Goal: Task Accomplishment & Management: Manage account settings

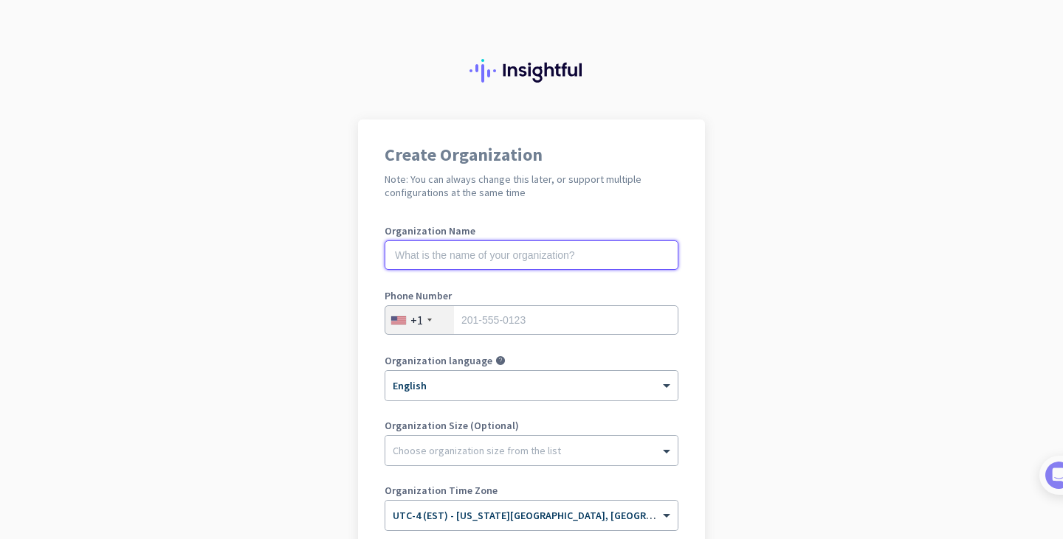
click at [525, 252] on input "text" at bounding box center [531, 256] width 294 height 30
type input "Nostrand Houses Pharmacy"
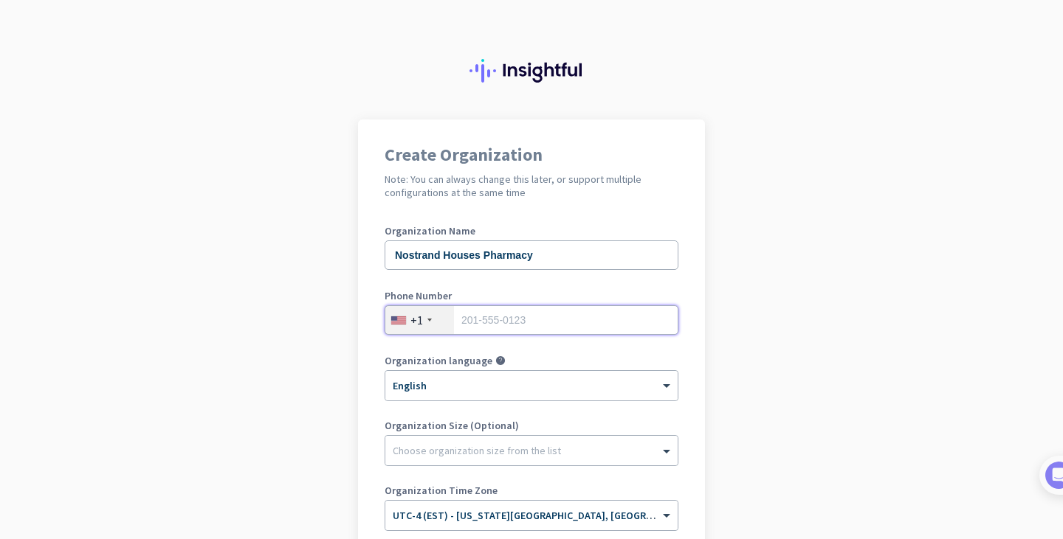
type input "3474463523"
click at [509, 438] on div "Choose organization size from the list" at bounding box center [531, 451] width 292 height 30
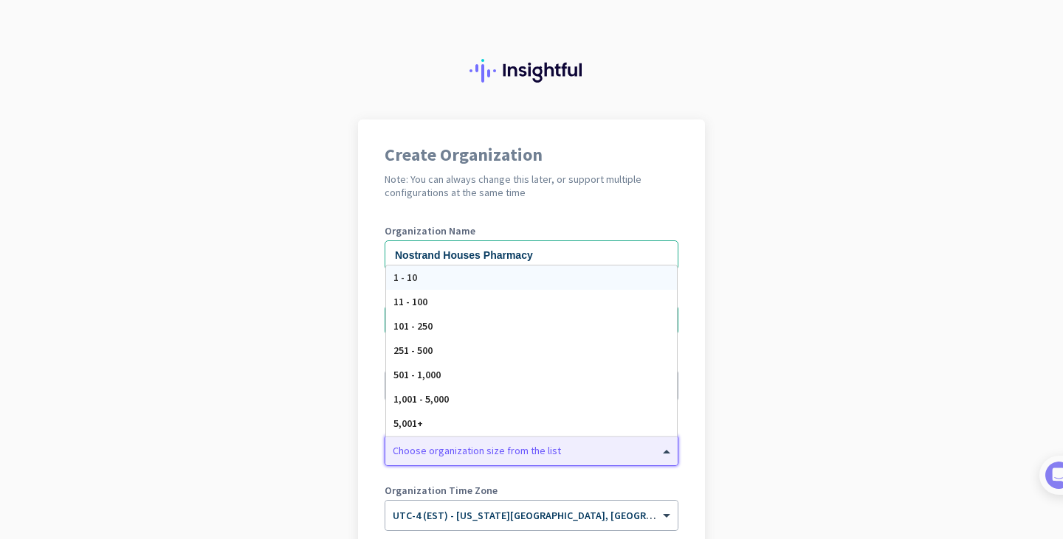
drag, startPoint x: 519, startPoint y: 279, endPoint x: 523, endPoint y: 297, distance: 18.8
click at [523, 297] on div "1 - 10 11 - 100 101 - 250 251 - 500 501 - 1,000 1,001 - 5,000 5,001+" at bounding box center [531, 351] width 291 height 170
drag, startPoint x: 525, startPoint y: 283, endPoint x: 529, endPoint y: 300, distance: 16.8
click at [529, 300] on div "1 - 10 11 - 100 101 - 250 251 - 500 501 - 1,000 1,001 - 5,000 5,001+" at bounding box center [531, 351] width 291 height 170
click at [556, 280] on div "1 - 10" at bounding box center [531, 278] width 291 height 24
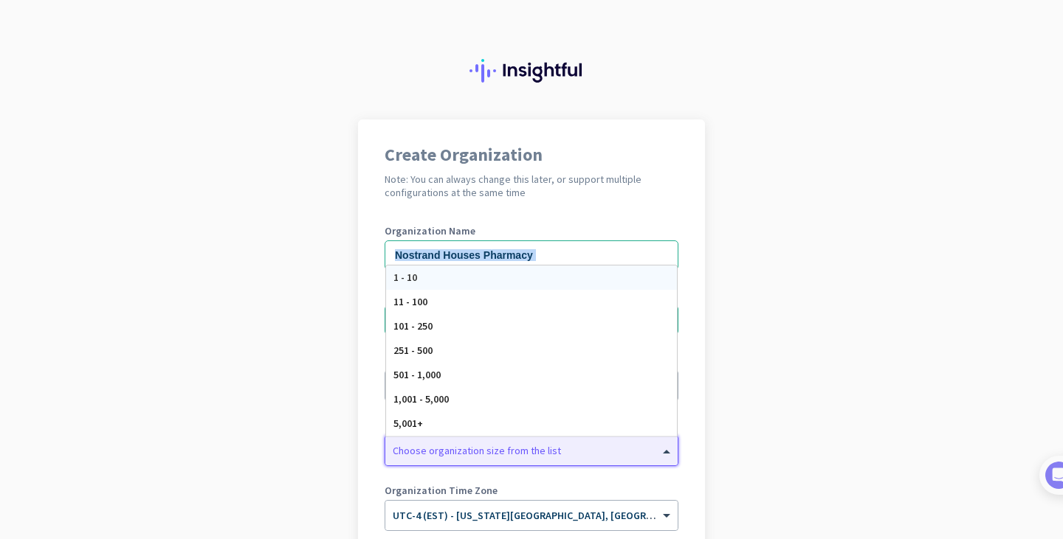
click at [556, 280] on div "Organization Name Nostrand Houses Pharmacy" at bounding box center [531, 255] width 294 height 59
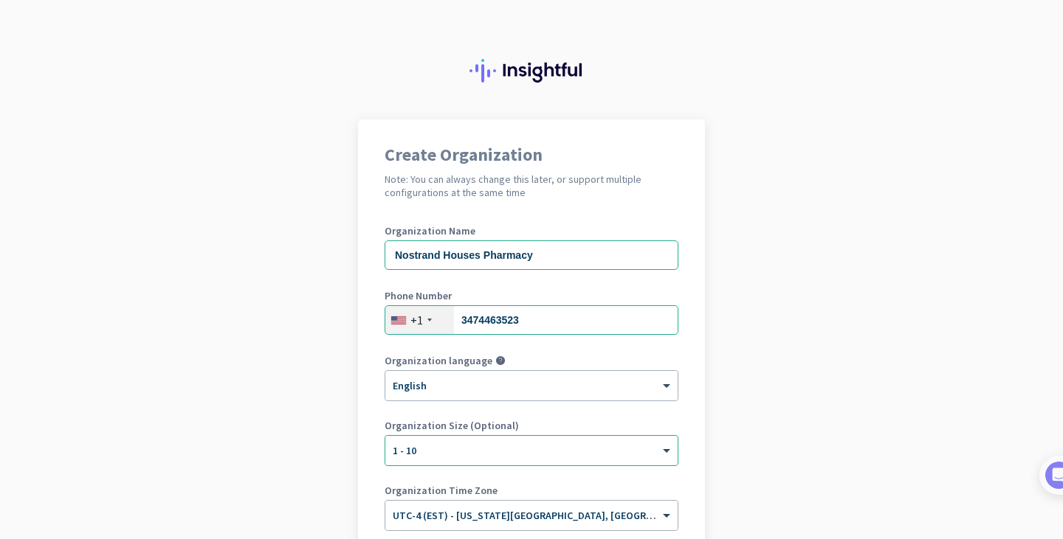
click at [743, 350] on app-onboarding-organization "Create Organization Note: You can always change this later, or support multiple…" at bounding box center [531, 417] width 1063 height 595
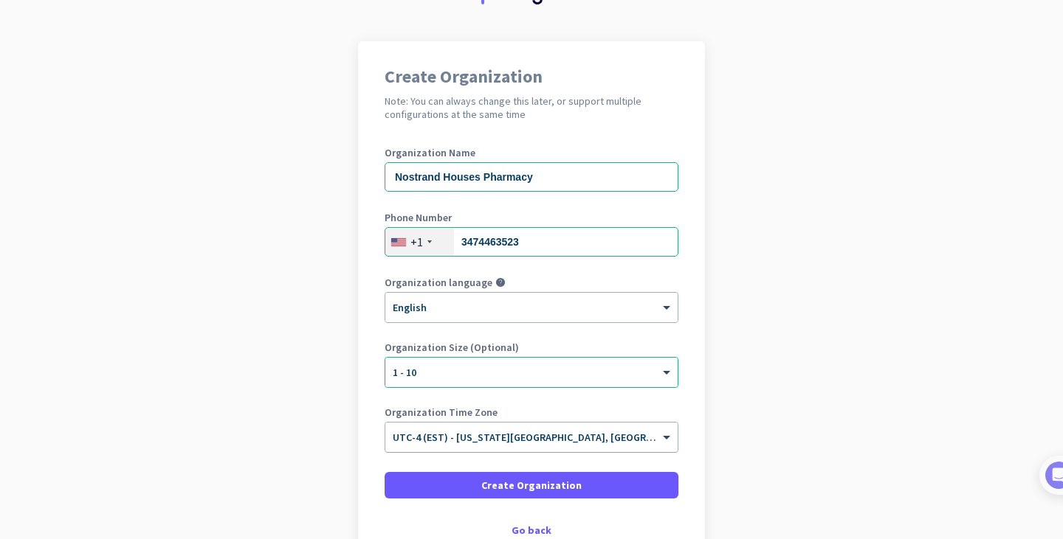
scroll to position [77, 0]
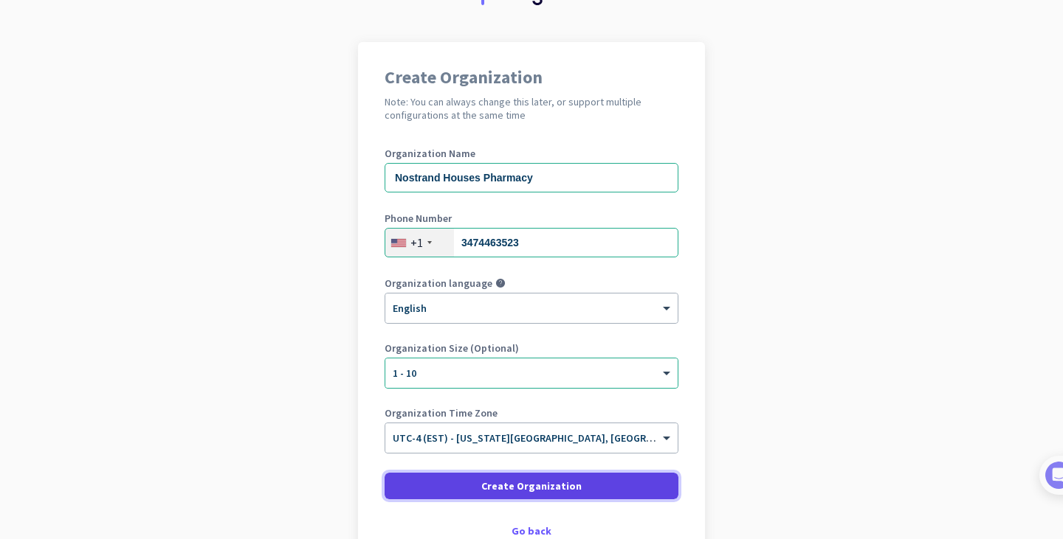
click at [488, 480] on span "Create Organization" at bounding box center [531, 486] width 100 height 15
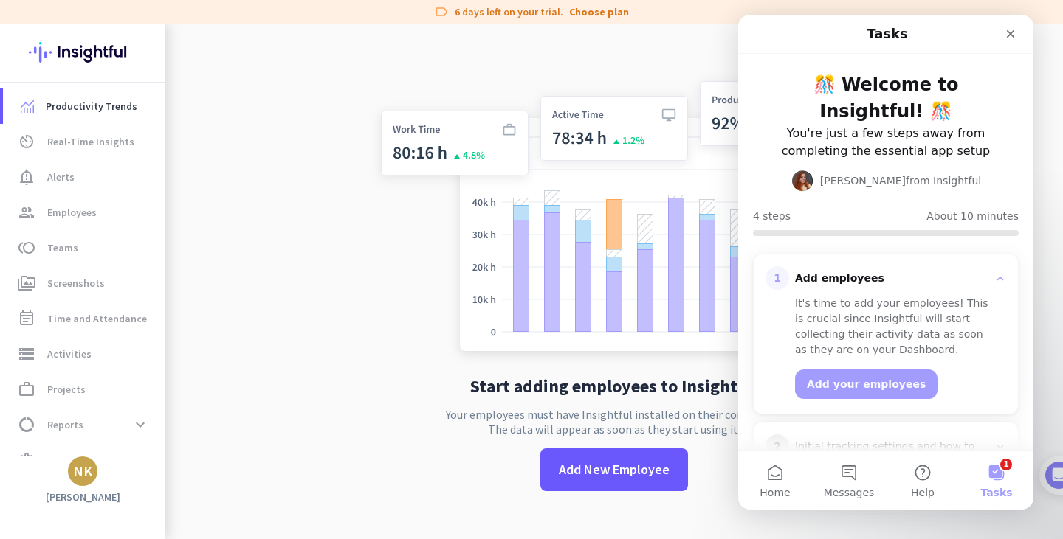
click at [266, 268] on app-no-employees "Start adding employees to Insightful Your employees must have Insightful instal…" at bounding box center [613, 293] width 897 height 539
click at [1015, 22] on div "Close" at bounding box center [1010, 34] width 27 height 27
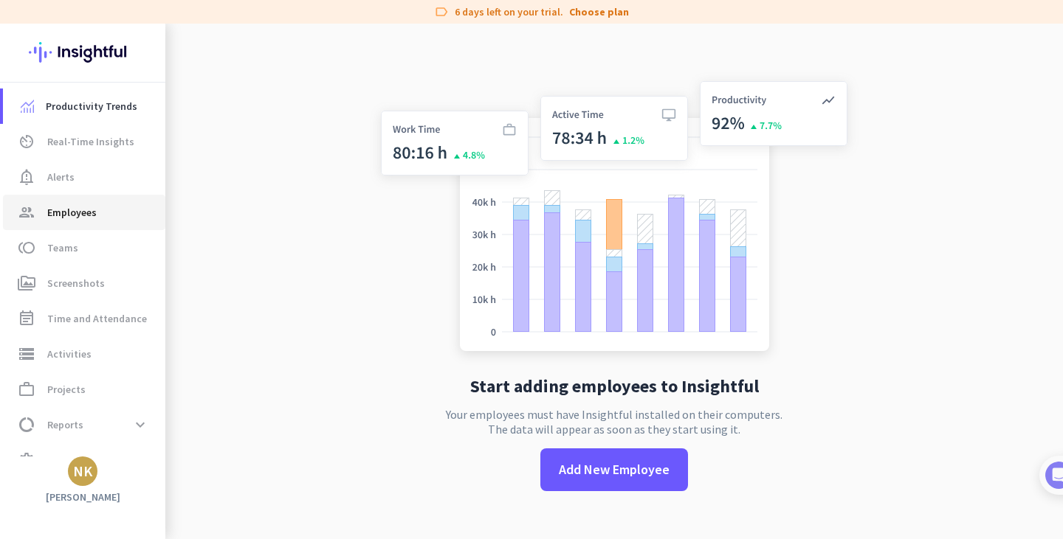
click at [72, 214] on span "Employees" at bounding box center [71, 213] width 49 height 18
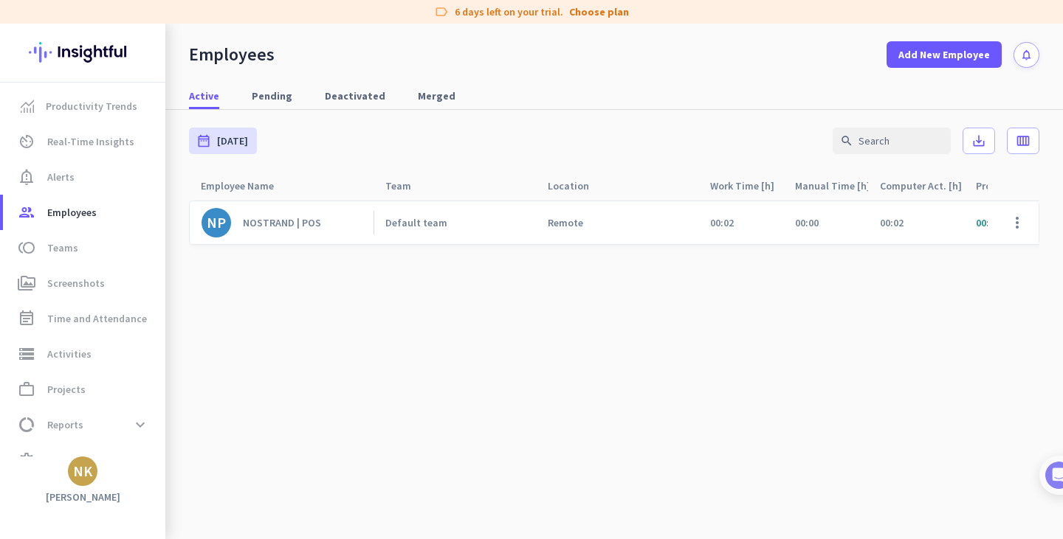
click at [274, 228] on div "NOSTRAND | POS" at bounding box center [282, 222] width 78 height 13
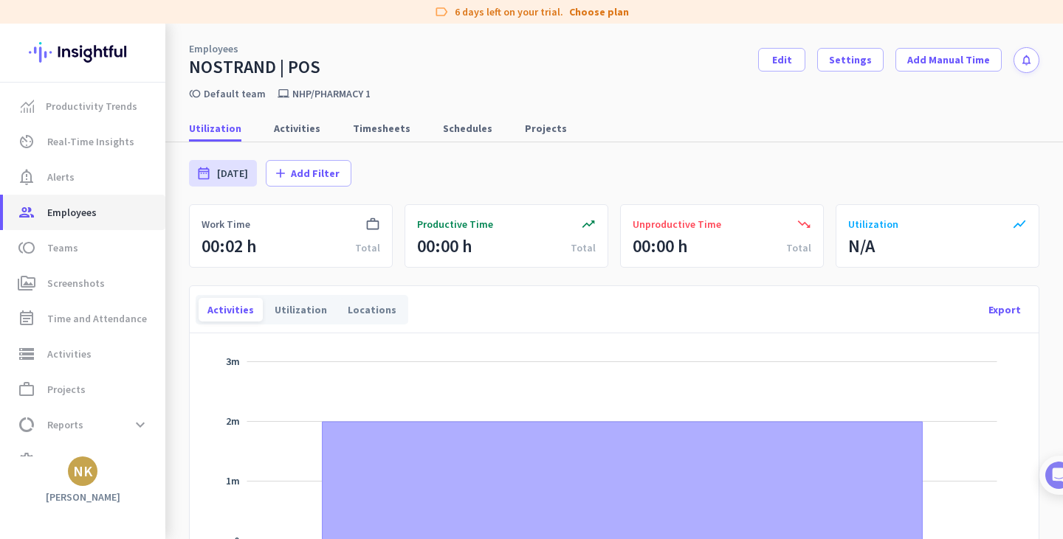
click at [82, 211] on span "Employees" at bounding box center [71, 213] width 49 height 18
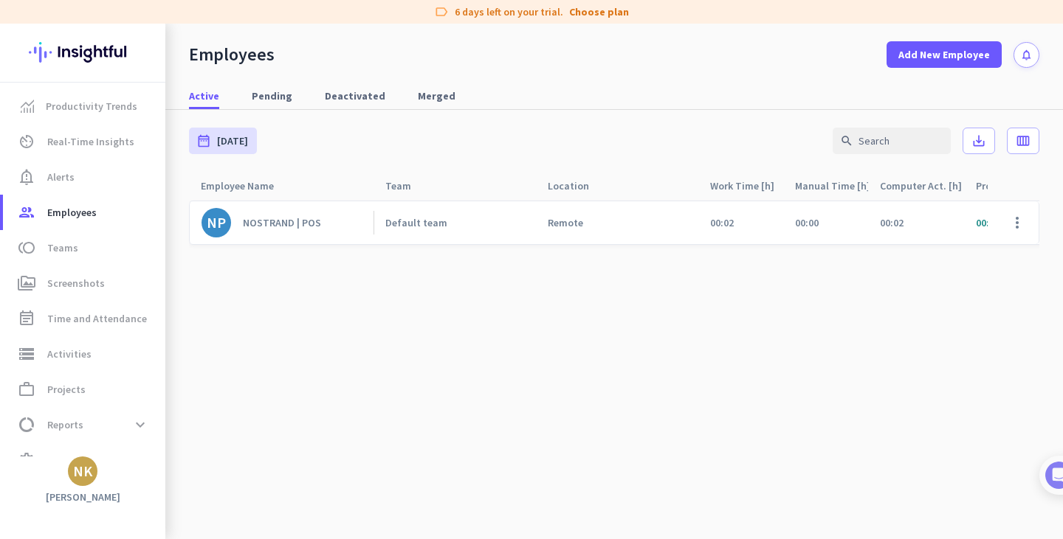
click at [299, 216] on div "NOSTRAND | POS" at bounding box center [282, 222] width 78 height 13
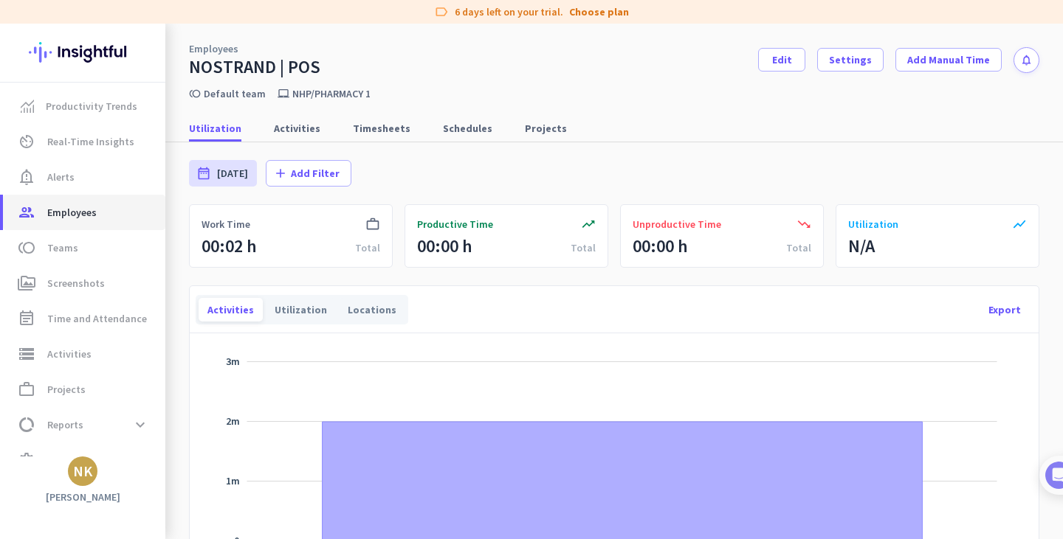
click at [83, 211] on span "Employees" at bounding box center [71, 213] width 49 height 18
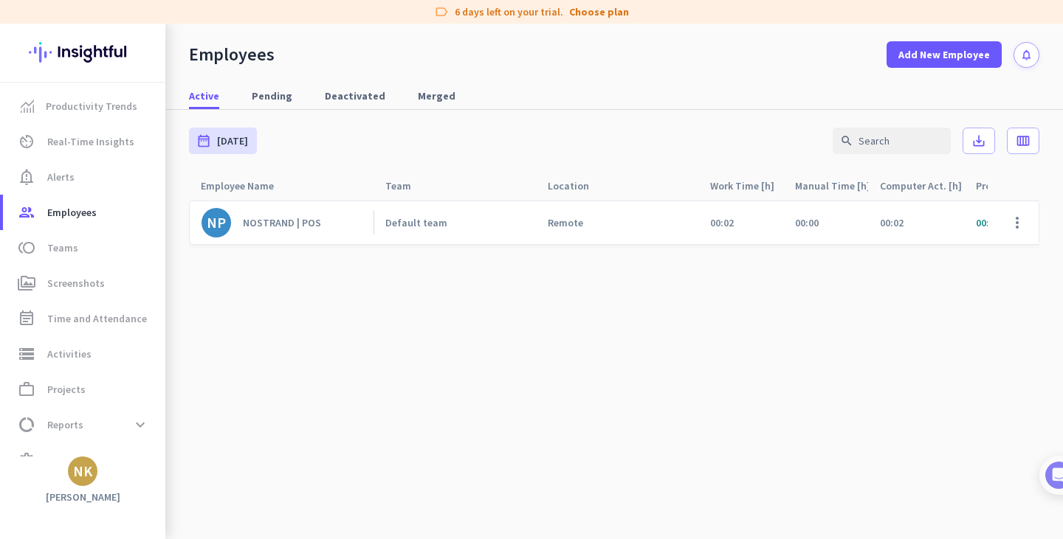
click at [270, 224] on div "NOSTRAND | POS" at bounding box center [282, 222] width 78 height 13
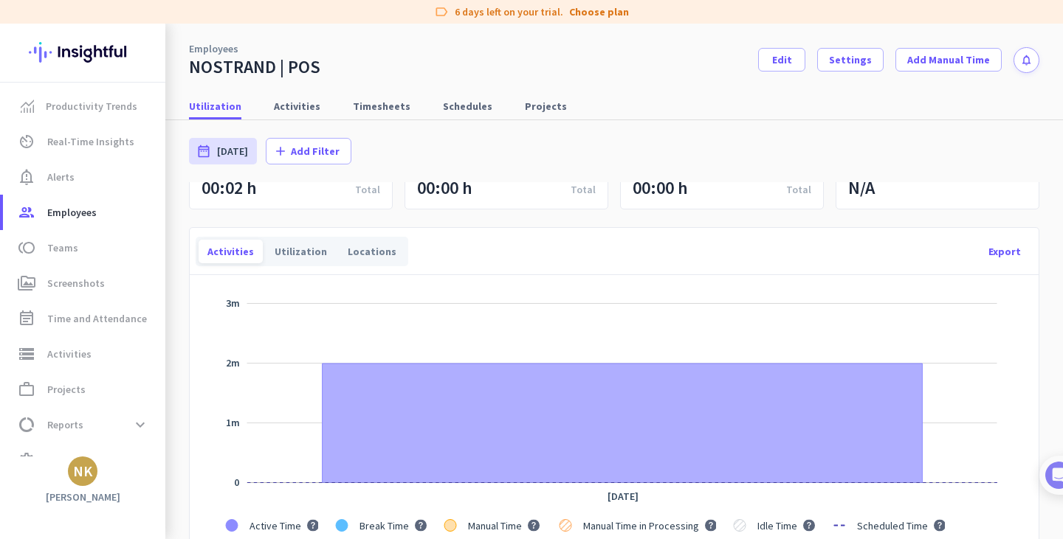
scroll to position [59, 0]
click at [761, 100] on div "Utilization Activities Timesheets Schedules Projects" at bounding box center [613, 106] width 897 height 27
click at [77, 483] on div "NK" at bounding box center [83, 472] width 30 height 30
click at [187, 370] on span "Personal Settings" at bounding box center [161, 363] width 113 height 27
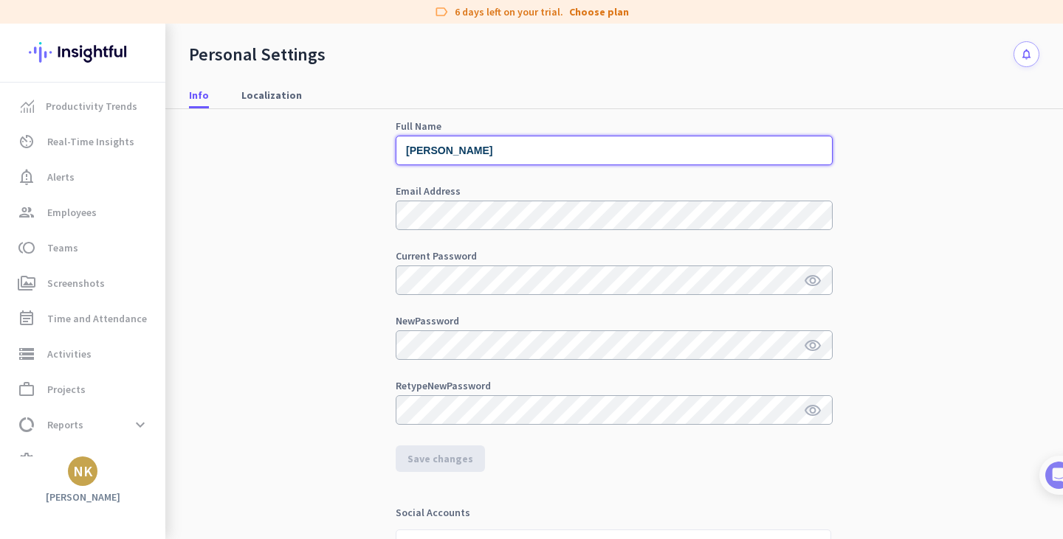
click at [454, 152] on input "[PERSON_NAME]" at bounding box center [613, 151] width 437 height 30
type input "[PERSON_NAME]"
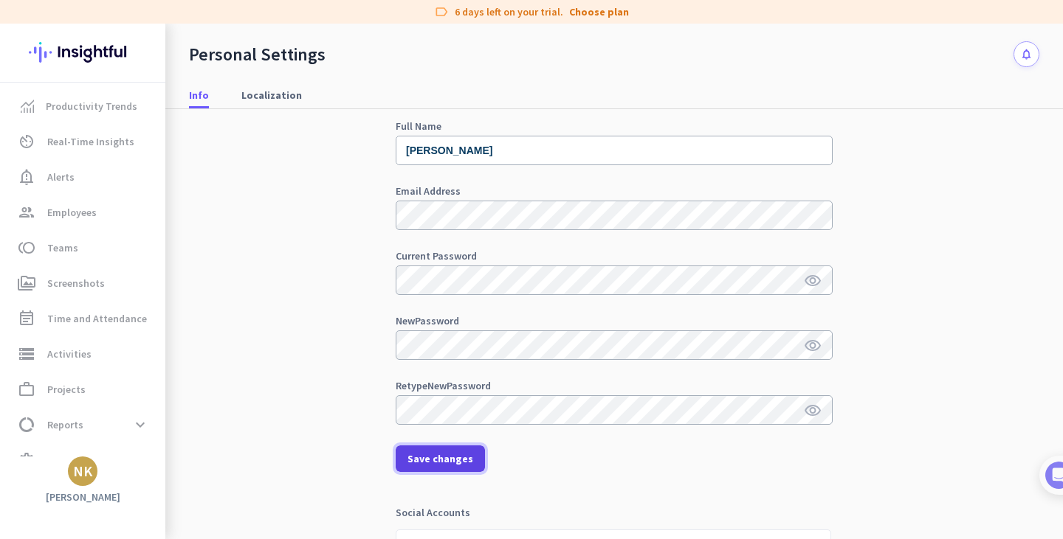
click at [444, 452] on span "Save changes" at bounding box center [440, 459] width 66 height 15
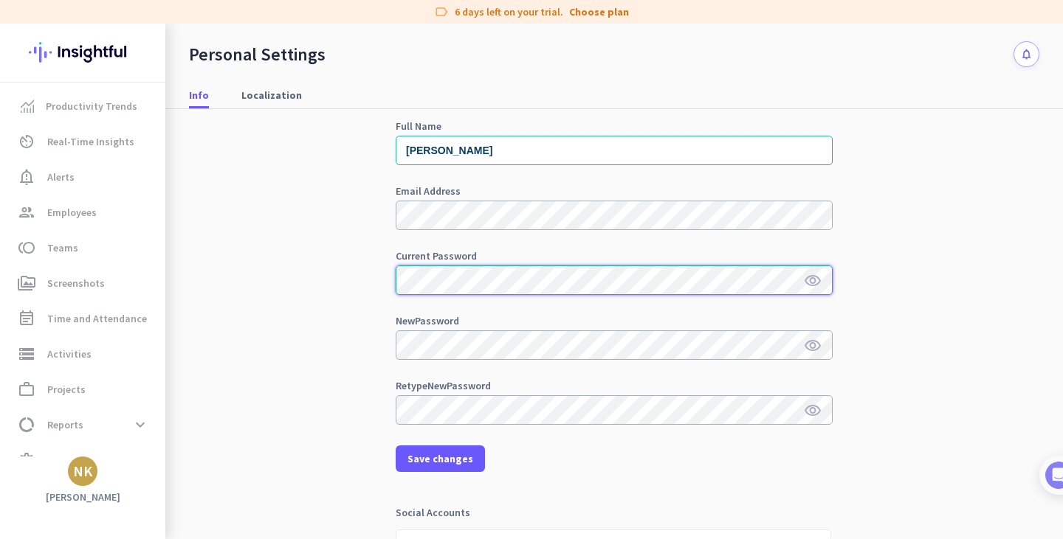
click at [395, 446] on button "Save changes" at bounding box center [439, 459] width 89 height 27
click at [810, 280] on icon "visibility" at bounding box center [813, 281] width 18 height 18
click at [436, 469] on span at bounding box center [439, 458] width 89 height 35
click at [441, 454] on span "Save changes" at bounding box center [440, 459] width 66 height 15
click at [861, 486] on div "Personal Info Full Name [PERSON_NAME] Email Address Current Password visibility…" at bounding box center [614, 308] width 850 height 516
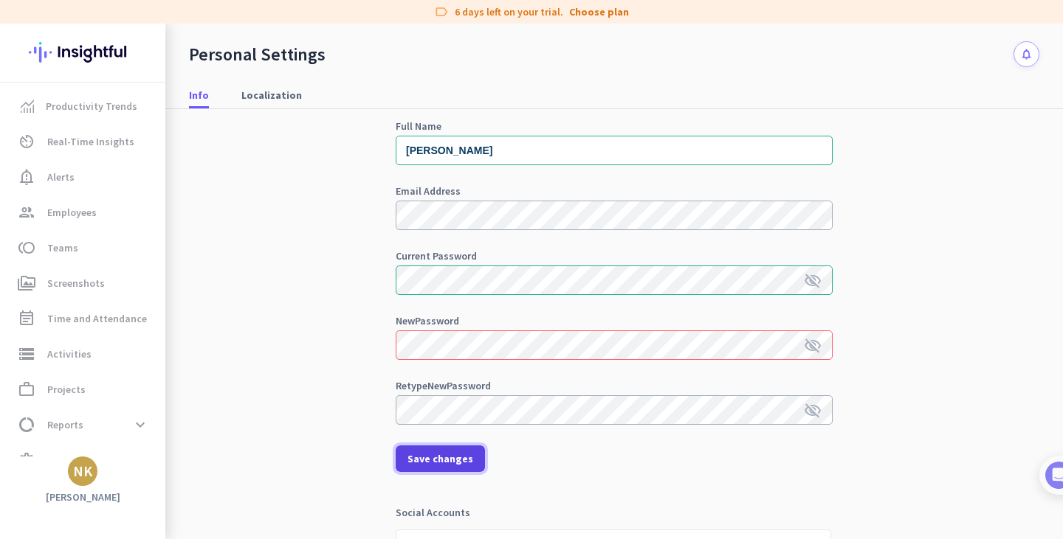
click at [437, 463] on span "Save changes" at bounding box center [440, 459] width 66 height 15
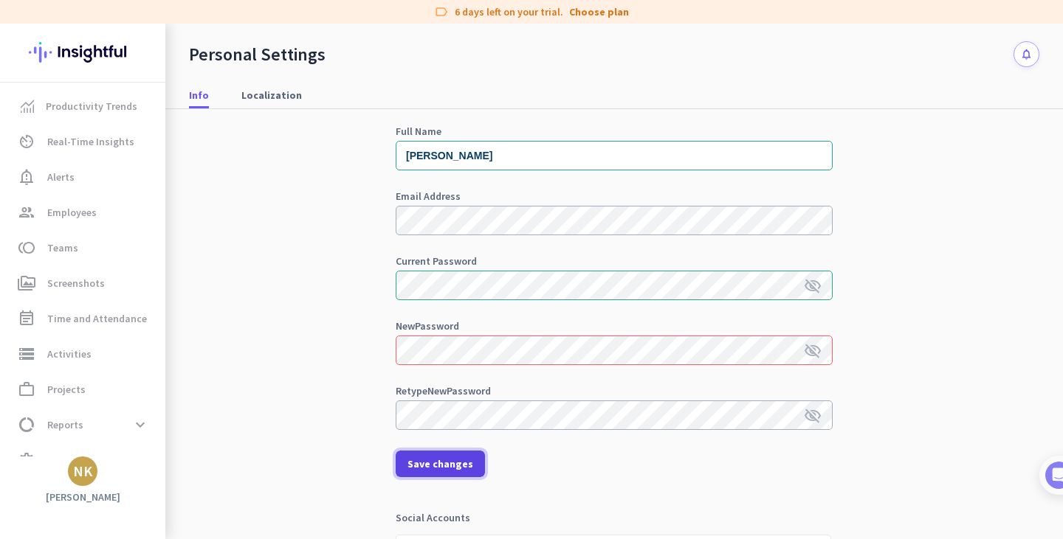
scroll to position [53, 0]
click at [280, 98] on span "Localization" at bounding box center [271, 95] width 61 height 15
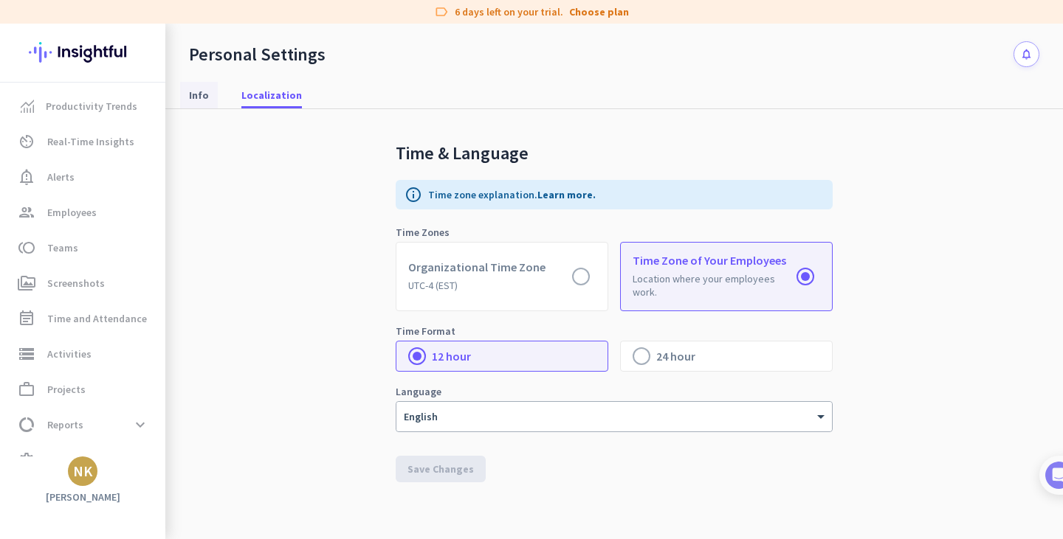
click at [203, 91] on span "Info" at bounding box center [199, 95] width 20 height 15
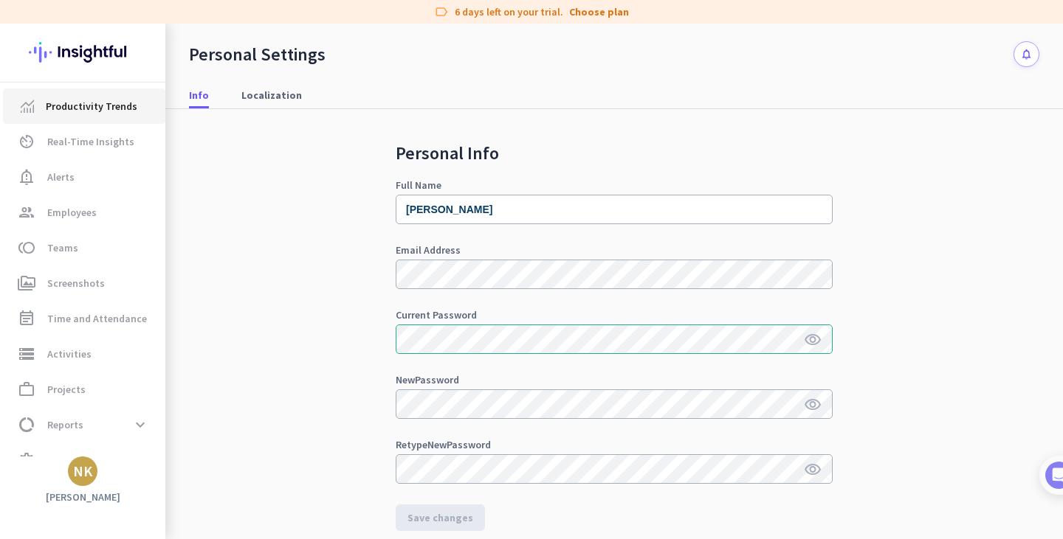
click at [114, 113] on span "Productivity Trends" at bounding box center [91, 106] width 91 height 18
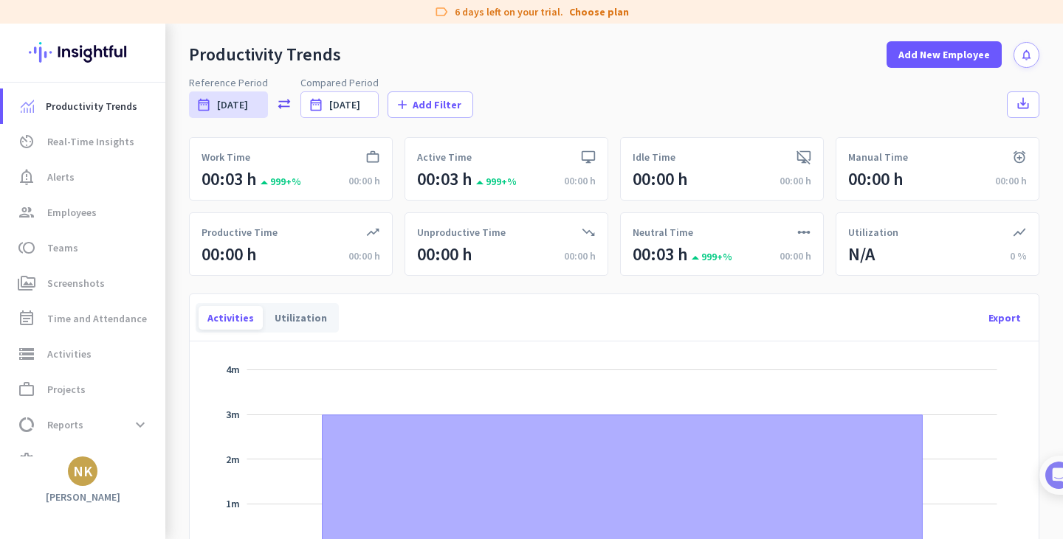
click at [78, 457] on div "NK" at bounding box center [83, 472] width 30 height 30
click at [156, 367] on span "Personal Settings" at bounding box center [161, 363] width 89 height 13
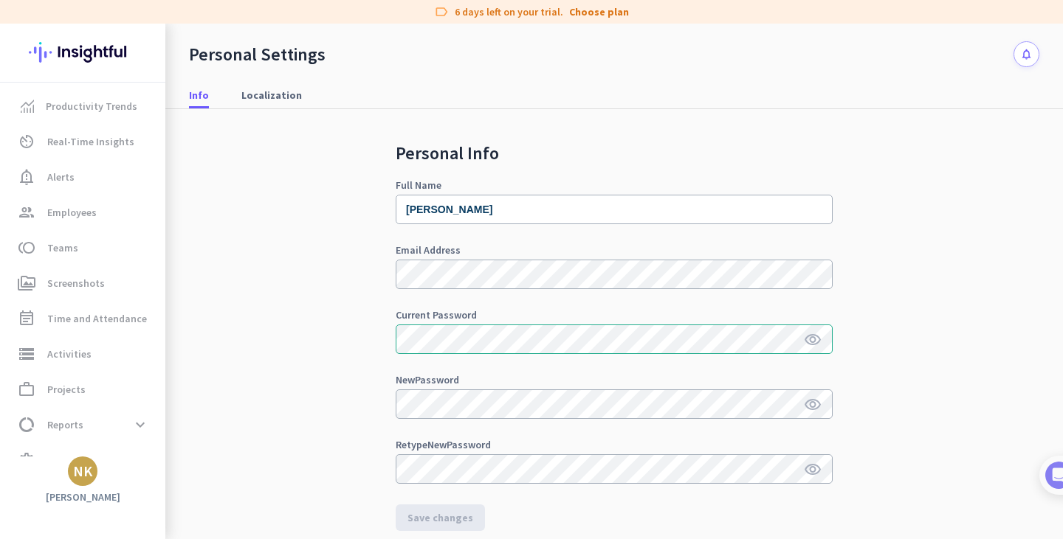
click at [75, 468] on div "NK" at bounding box center [82, 471] width 19 height 15
click at [134, 439] on span "Sign out" at bounding box center [161, 443] width 89 height 13
